Goal: Navigation & Orientation: Find specific page/section

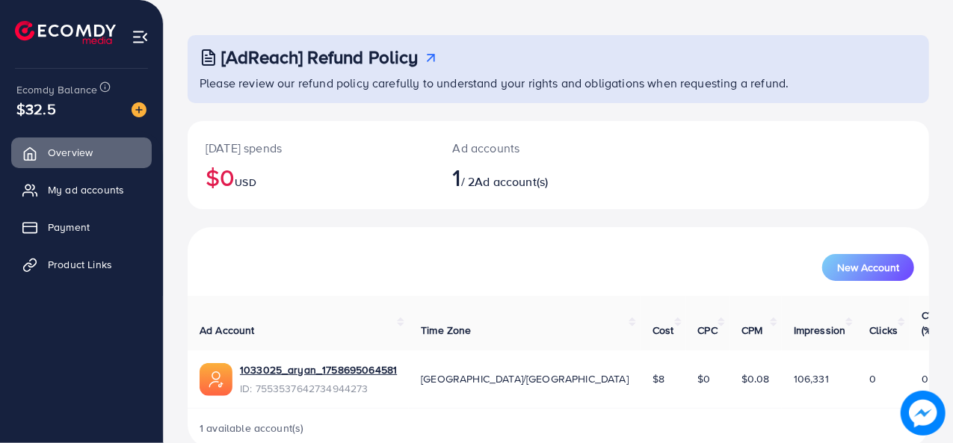
scroll to position [70, 0]
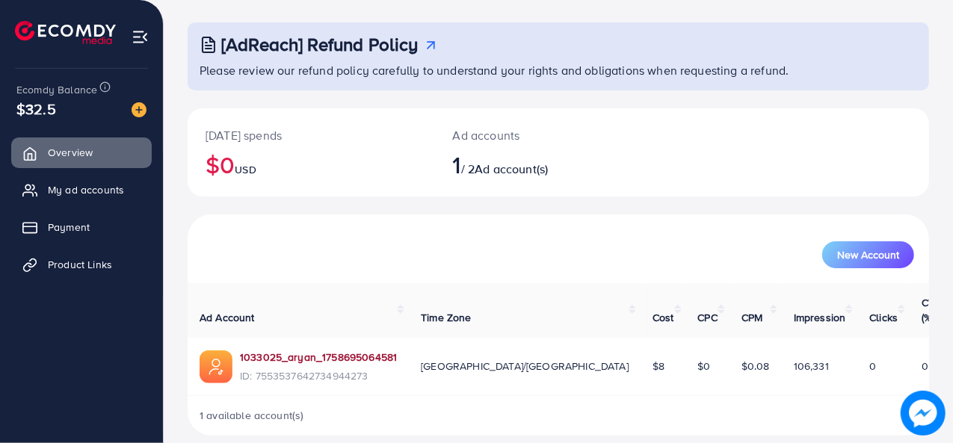
click at [355, 350] on link "1033025_aryan_1758695064581" at bounding box center [318, 357] width 157 height 15
click at [93, 257] on span "Product Links" at bounding box center [84, 264] width 64 height 15
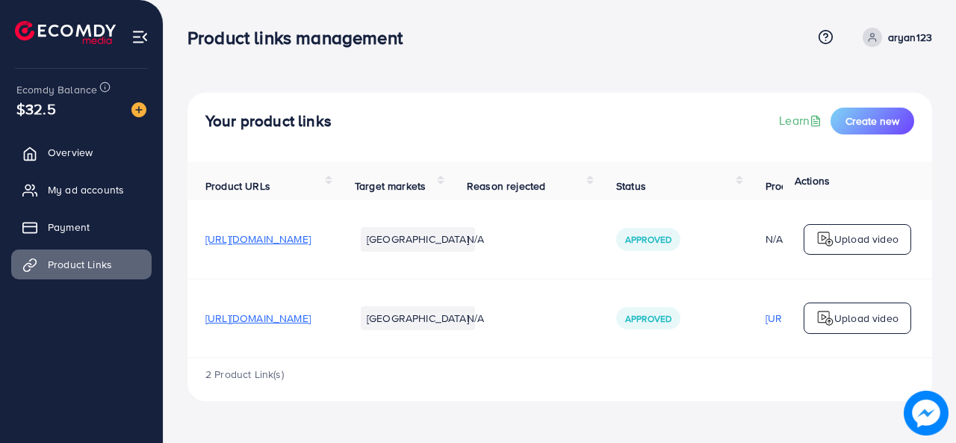
click at [311, 322] on span "[URL][DOMAIN_NAME]" at bounding box center [257, 318] width 105 height 15
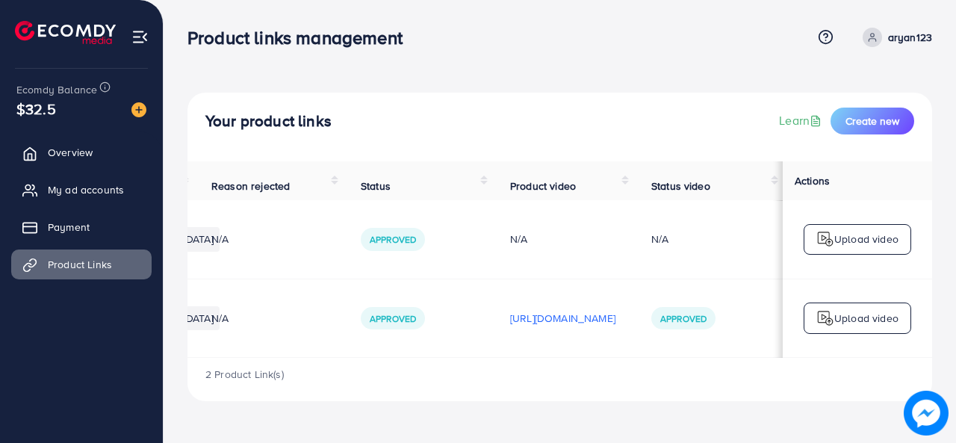
scroll to position [0, 279]
click at [616, 324] on p "[URL][DOMAIN_NAME]" at bounding box center [562, 318] width 105 height 18
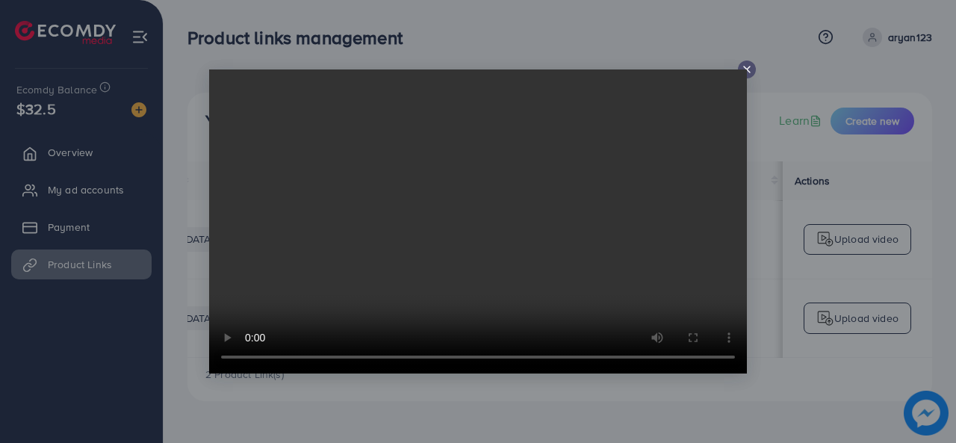
click at [751, 69] on icon at bounding box center [747, 70] width 12 height 12
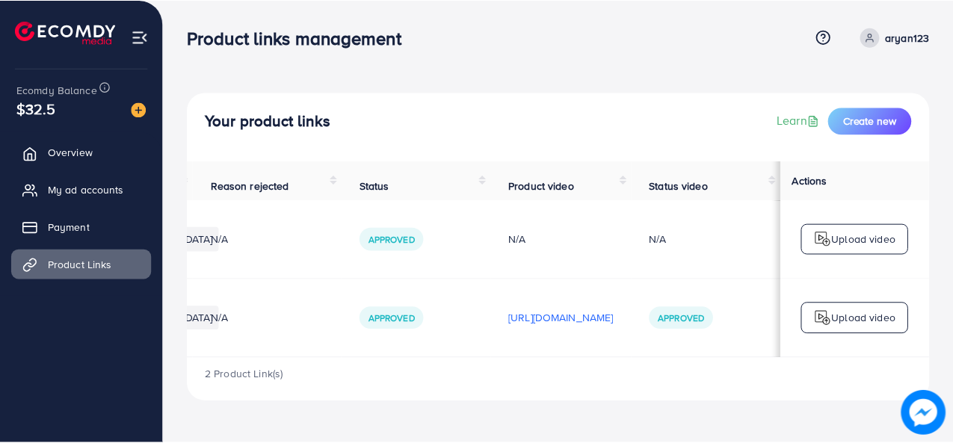
scroll to position [0, 0]
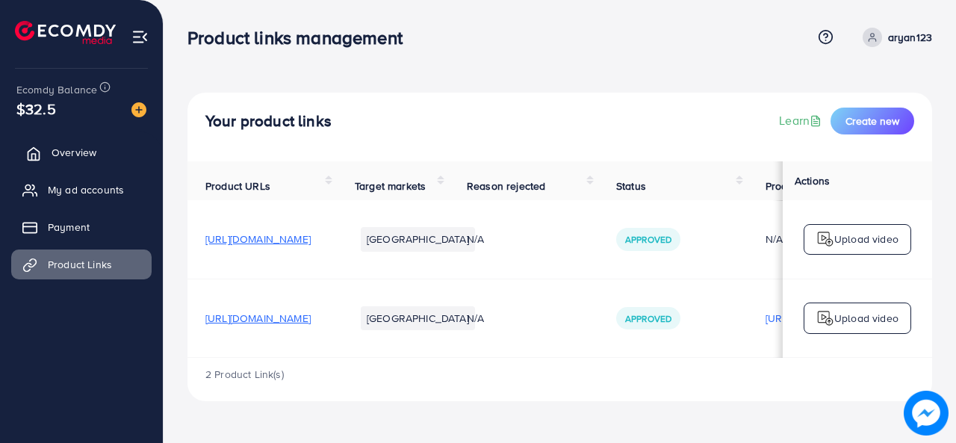
click at [91, 152] on span "Overview" at bounding box center [74, 152] width 45 height 15
